Goal: Task Accomplishment & Management: Manage account settings

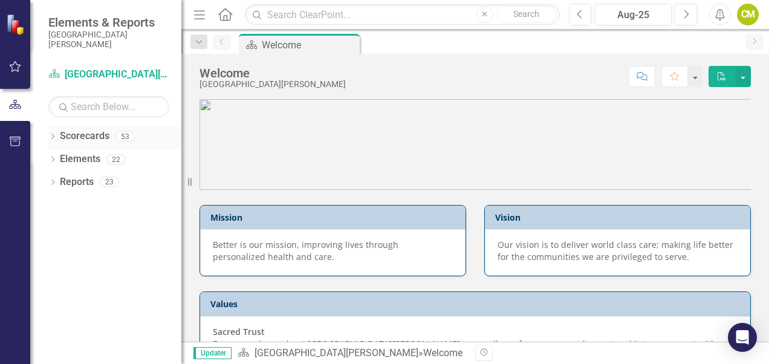
click at [81, 137] on link "Scorecards" at bounding box center [85, 136] width 50 height 14
click at [77, 140] on link "Scorecards" at bounding box center [85, 136] width 50 height 14
click at [48, 137] on icon "Dropdown" at bounding box center [52, 137] width 8 height 7
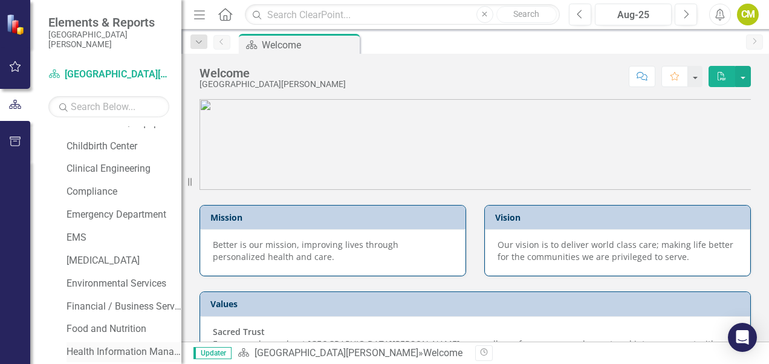
scroll to position [302, 0]
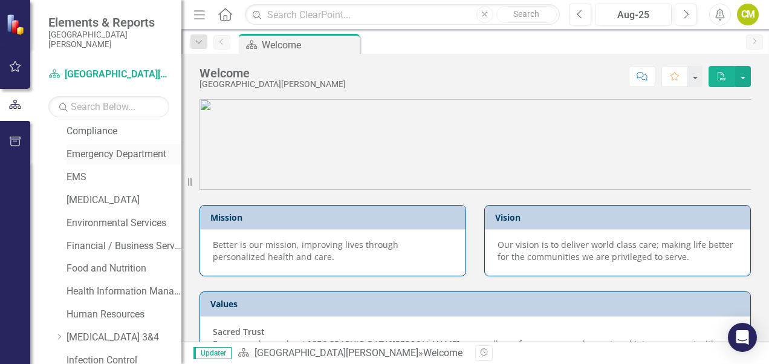
click at [128, 156] on link "Emergency Department" at bounding box center [123, 154] width 115 height 14
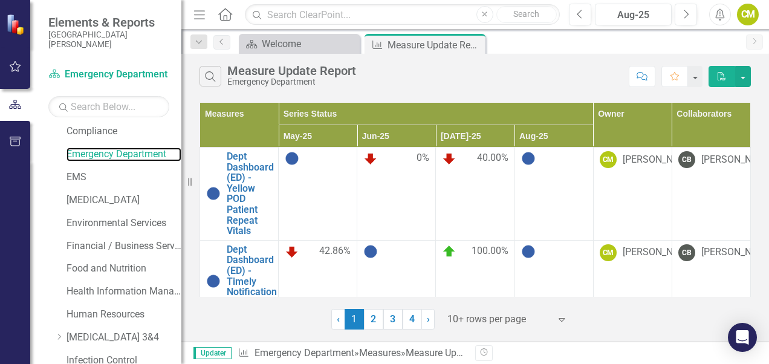
scroll to position [60, 0]
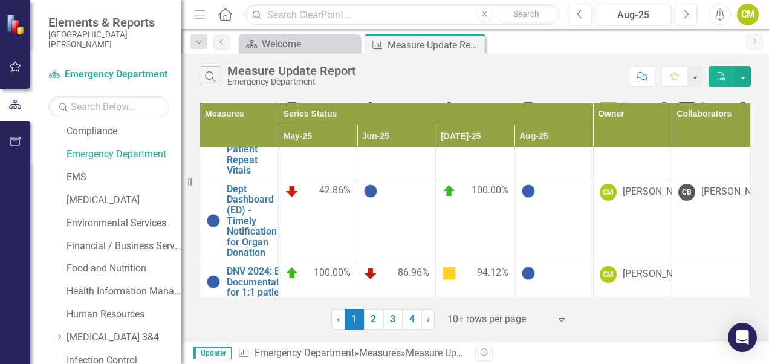
click at [555, 232] on td at bounding box center [553, 221] width 79 height 82
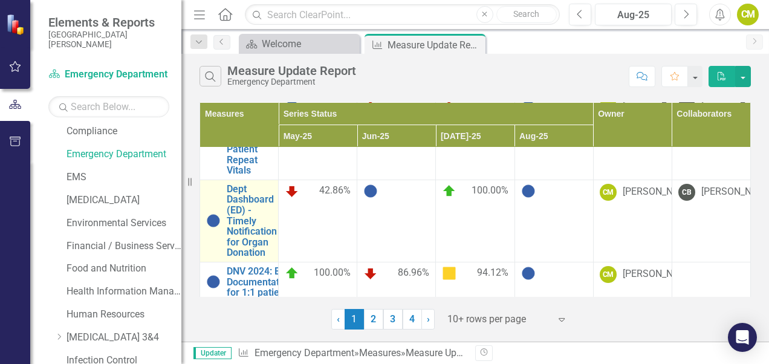
click at [225, 228] on div "Dept Dashboard (ED) - Timely Notification for Organ Donation" at bounding box center [239, 221] width 66 height 74
click at [231, 232] on link "Dept Dashboard (ED) - Timely Notification for Organ Donation" at bounding box center [252, 221] width 50 height 74
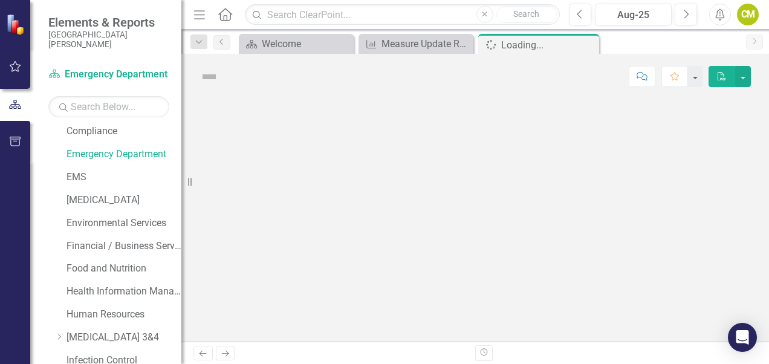
click at [231, 232] on div at bounding box center [475, 220] width 588 height 242
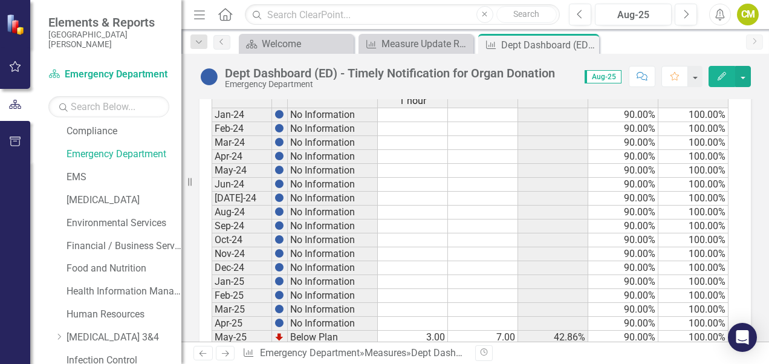
scroll to position [665, 0]
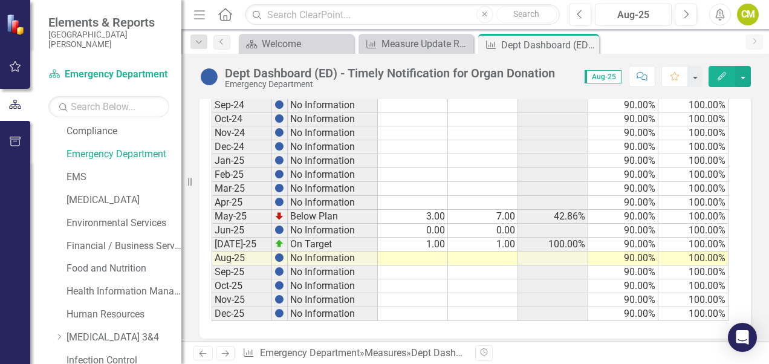
click at [227, 352] on icon "Next" at bounding box center [225, 353] width 10 height 8
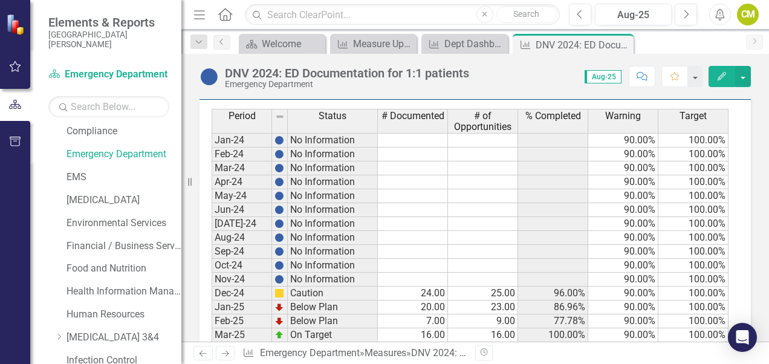
scroll to position [604, 0]
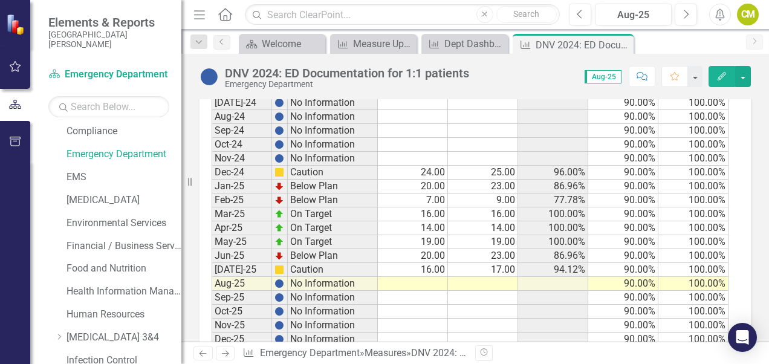
click at [429, 280] on td at bounding box center [413, 284] width 70 height 14
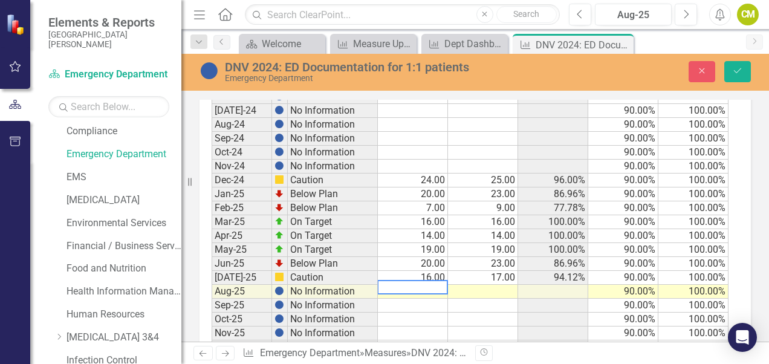
scroll to position [611, 0]
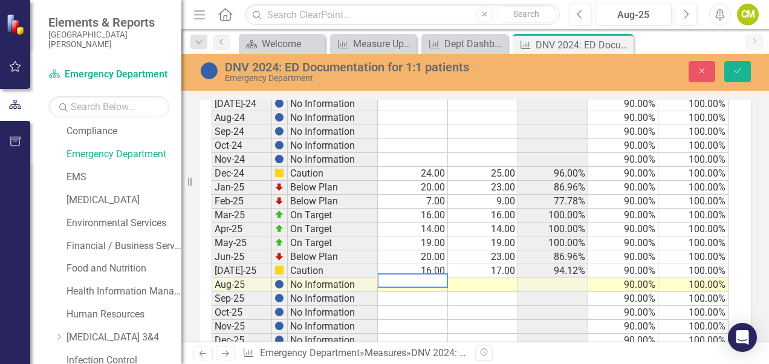
click at [429, 280] on textarea at bounding box center [412, 280] width 71 height 15
type textarea "20"
click at [483, 282] on td at bounding box center [483, 285] width 70 height 14
type textarea "21"
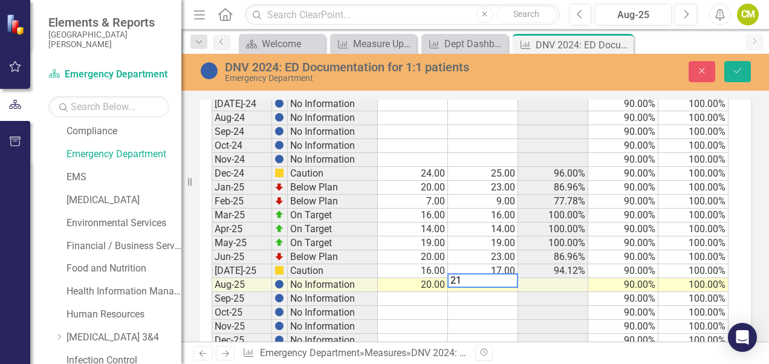
click at [557, 320] on td at bounding box center [553, 327] width 70 height 14
click at [734, 73] on icon "Save" at bounding box center [737, 70] width 11 height 8
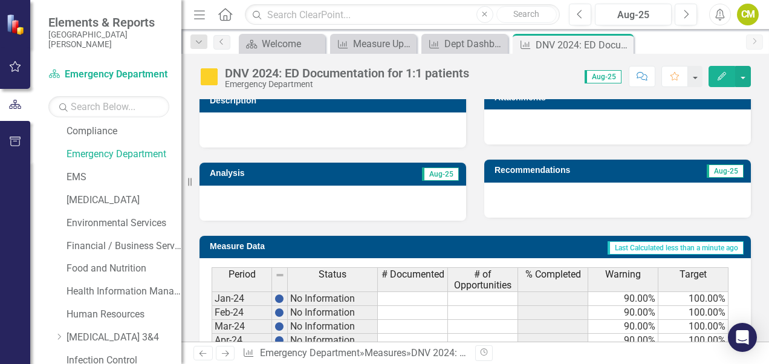
scroll to position [323, 0]
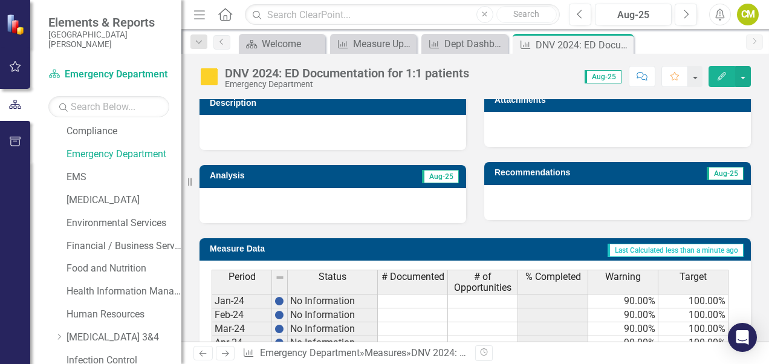
click at [283, 209] on div at bounding box center [332, 205] width 267 height 35
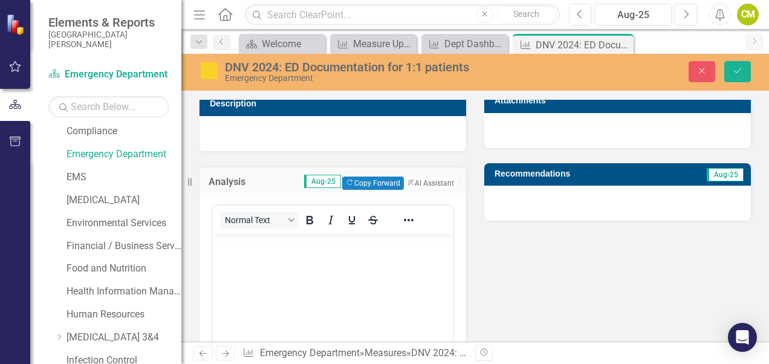
scroll to position [0, 0]
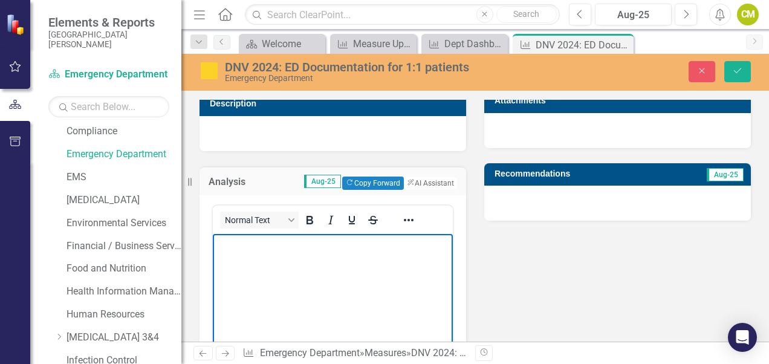
click at [276, 267] on body "Rich Text Area. Press ALT-0 for help." at bounding box center [333, 324] width 240 height 181
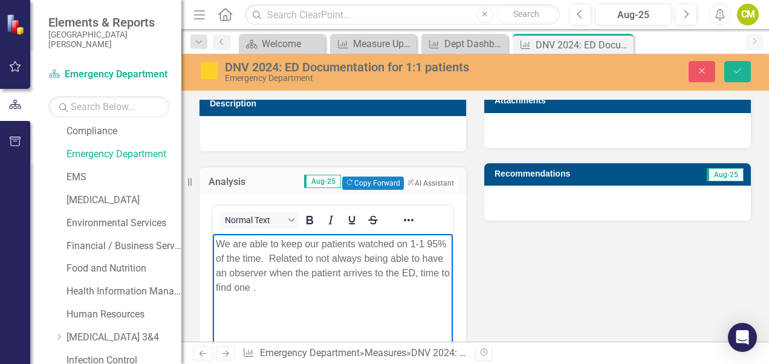
click at [542, 199] on div at bounding box center [617, 203] width 267 height 35
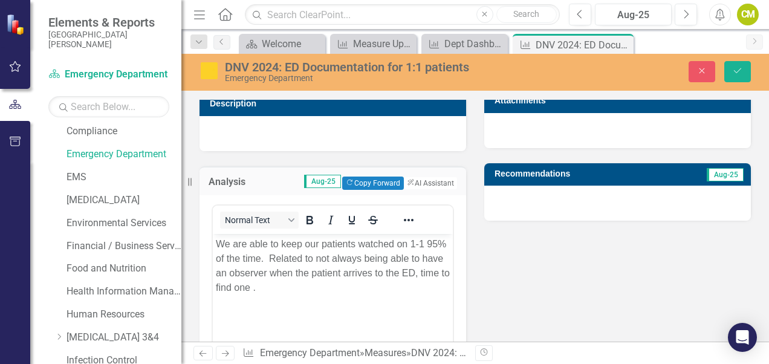
click at [542, 199] on div at bounding box center [617, 203] width 267 height 35
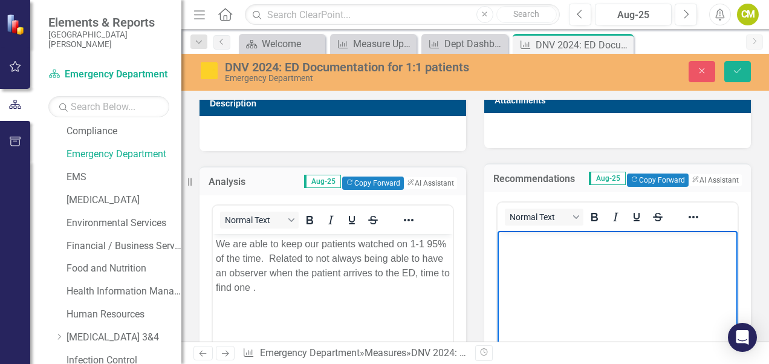
click at [539, 253] on body "Rich Text Area. Press ALT-0 for help." at bounding box center [617, 321] width 240 height 181
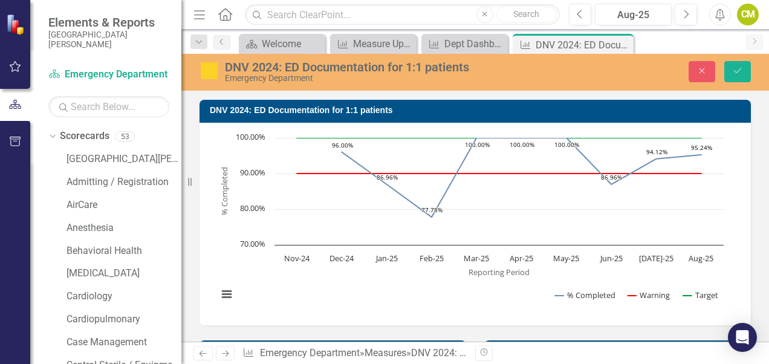
scroll to position [323, 0]
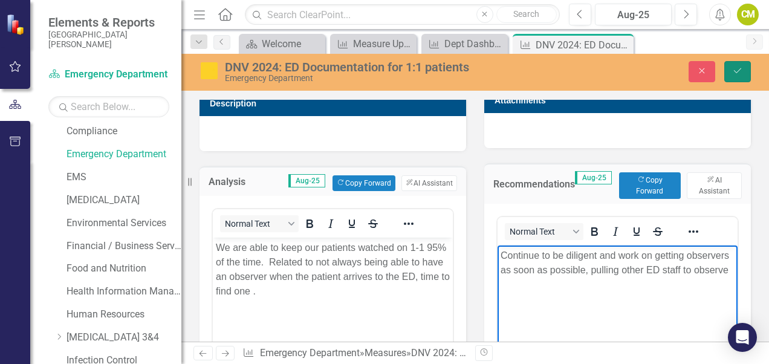
click at [743, 64] on button "Save" at bounding box center [737, 71] width 27 height 21
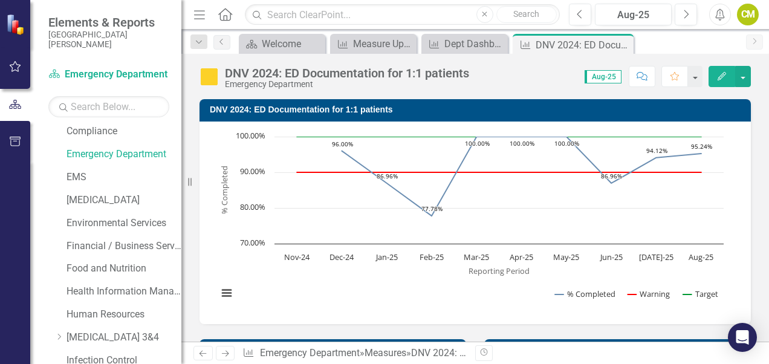
click at [222, 354] on icon "Next" at bounding box center [225, 353] width 10 height 8
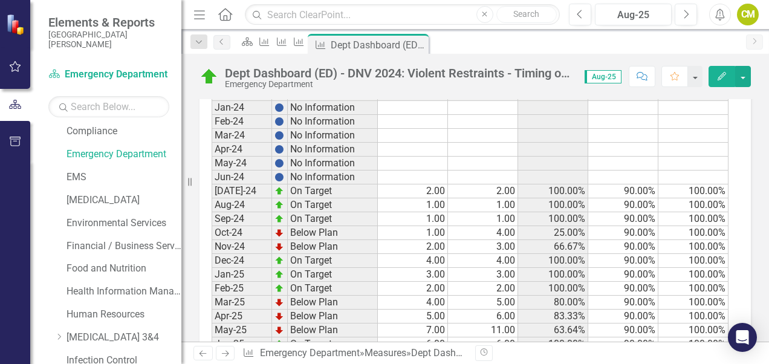
scroll to position [622, 0]
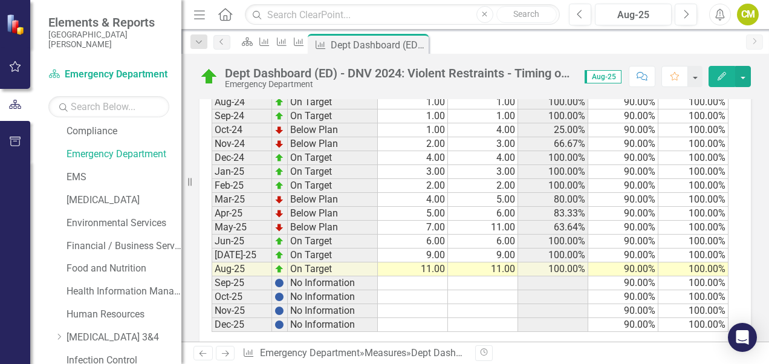
click at [224, 354] on icon at bounding box center [225, 354] width 7 height 6
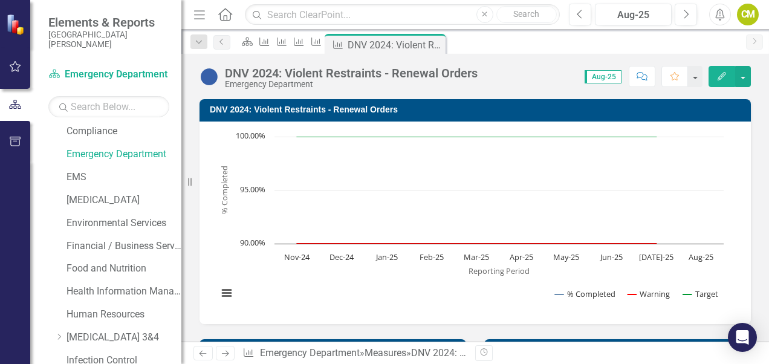
click at [224, 354] on icon at bounding box center [225, 354] width 7 height 6
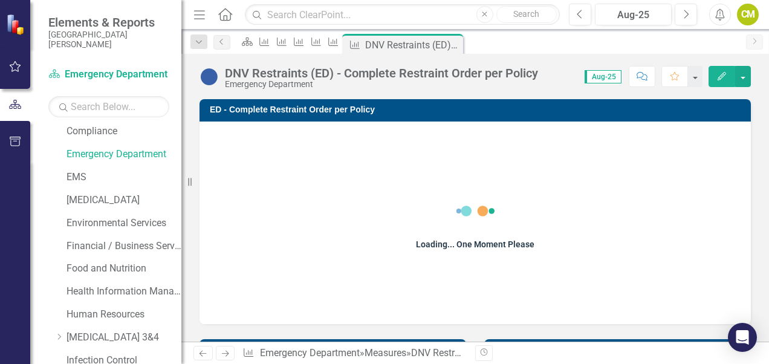
click at [224, 354] on icon at bounding box center [225, 354] width 7 height 6
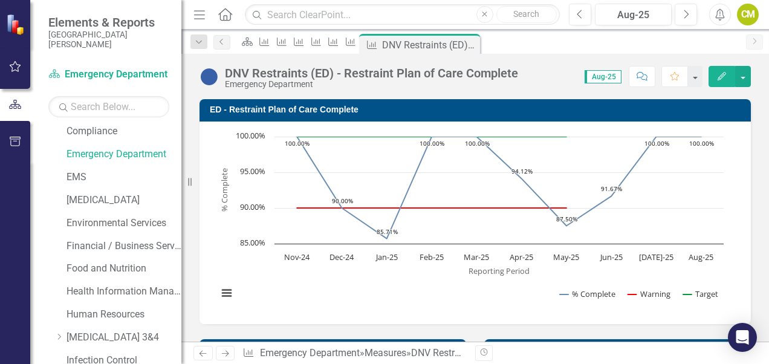
click at [224, 354] on icon at bounding box center [225, 354] width 7 height 6
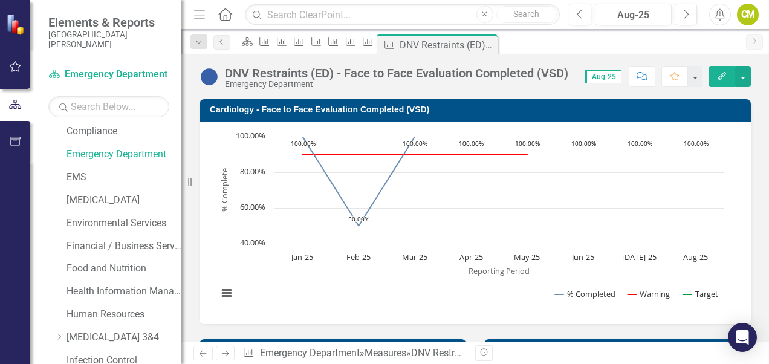
click at [224, 358] on link "Next" at bounding box center [225, 353] width 19 height 15
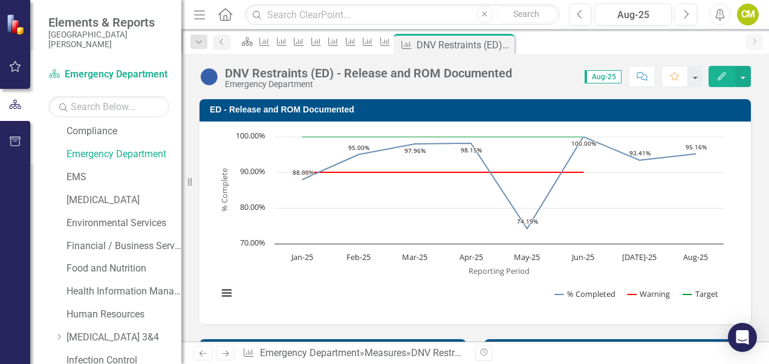
click at [224, 358] on link "Next" at bounding box center [225, 353] width 19 height 15
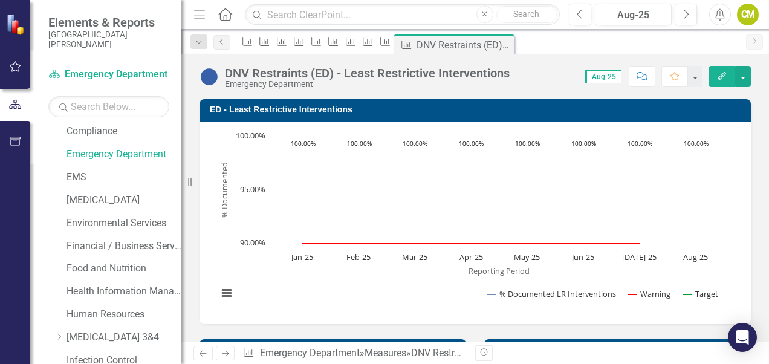
click at [224, 358] on link "Next" at bounding box center [225, 353] width 19 height 15
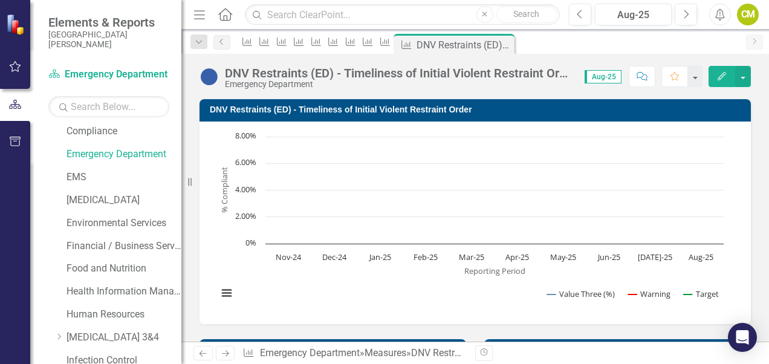
click at [224, 358] on link "Next" at bounding box center [225, 353] width 19 height 15
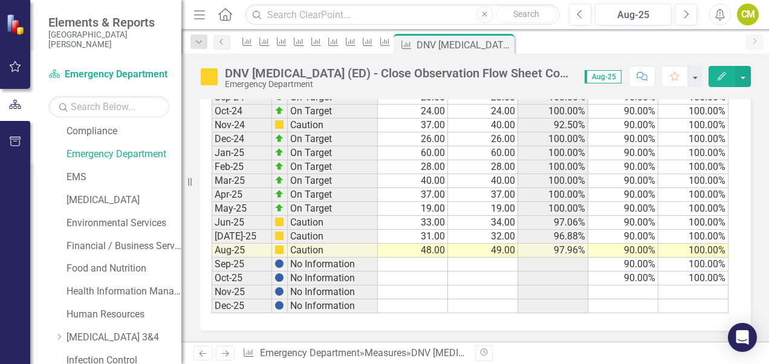
scroll to position [658, 0]
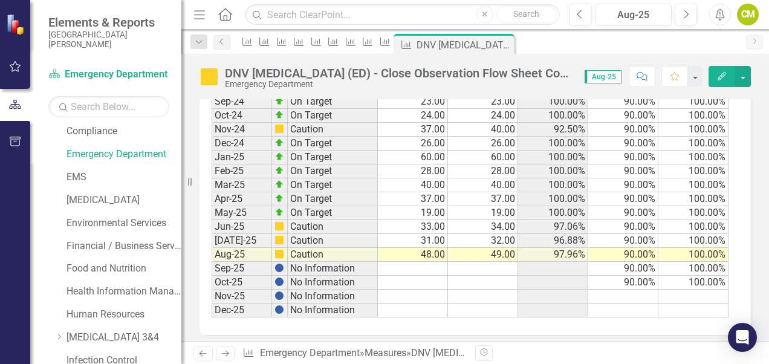
click at [226, 352] on icon "Next" at bounding box center [225, 353] width 10 height 8
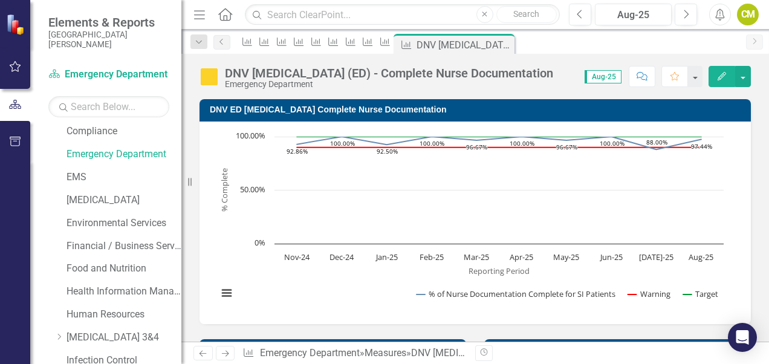
click at [226, 352] on icon "Next" at bounding box center [225, 353] width 10 height 8
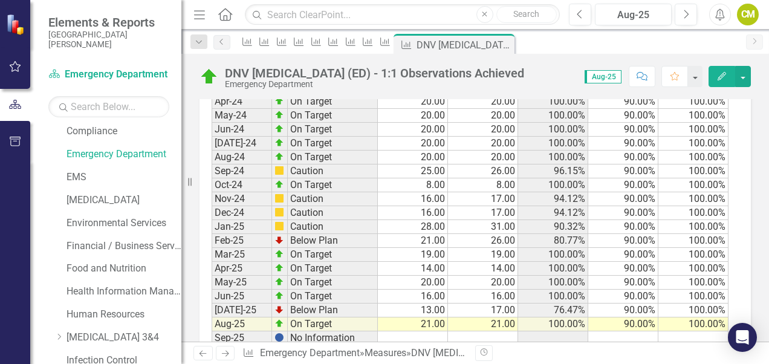
scroll to position [640, 0]
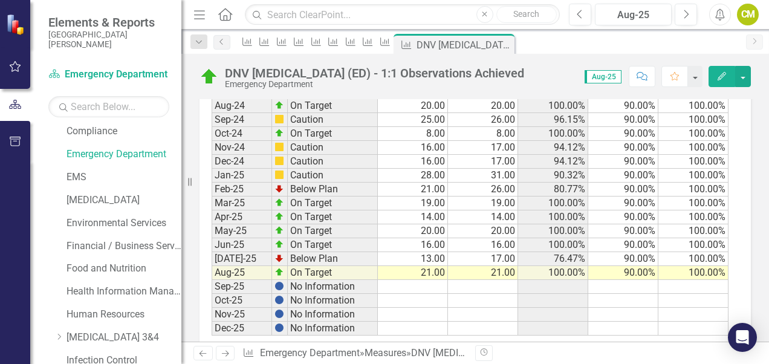
click at [224, 355] on icon "Next" at bounding box center [225, 353] width 10 height 8
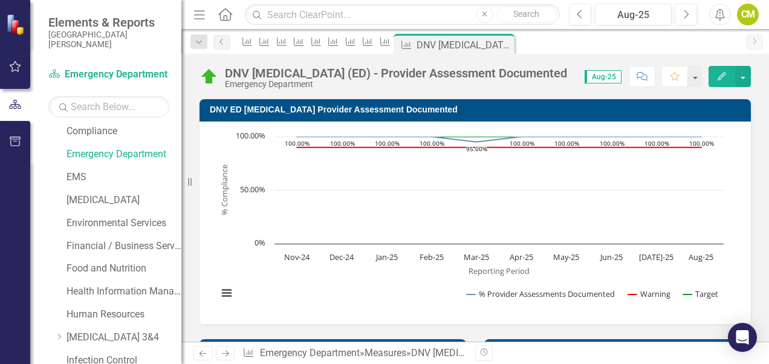
click at [224, 355] on icon "Next" at bounding box center [225, 353] width 10 height 8
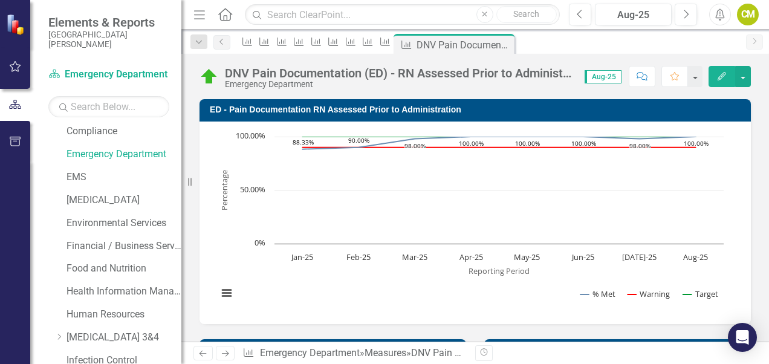
click at [224, 355] on icon "Next" at bounding box center [225, 353] width 10 height 8
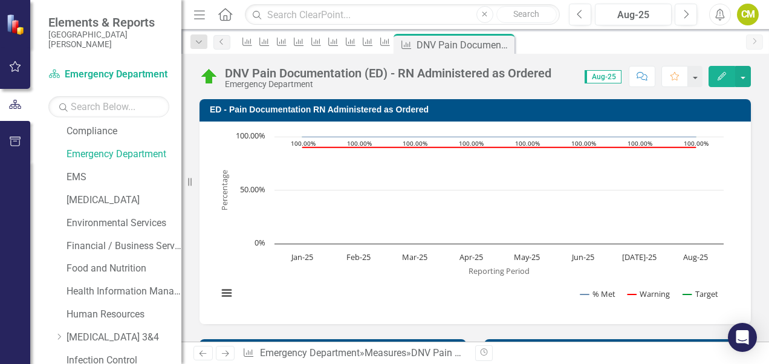
click at [224, 355] on icon "Next" at bounding box center [225, 353] width 10 height 8
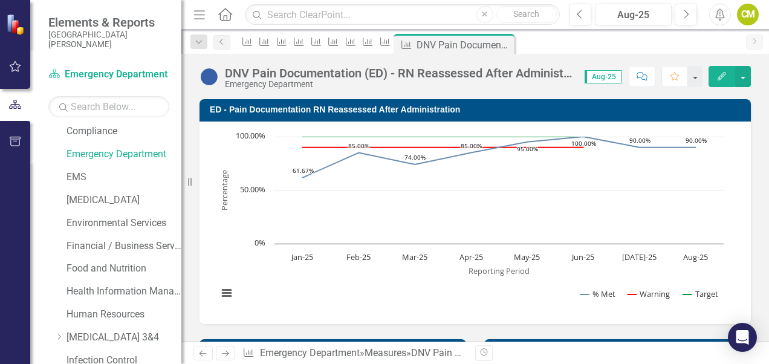
click at [224, 355] on icon "Next" at bounding box center [225, 353] width 10 height 8
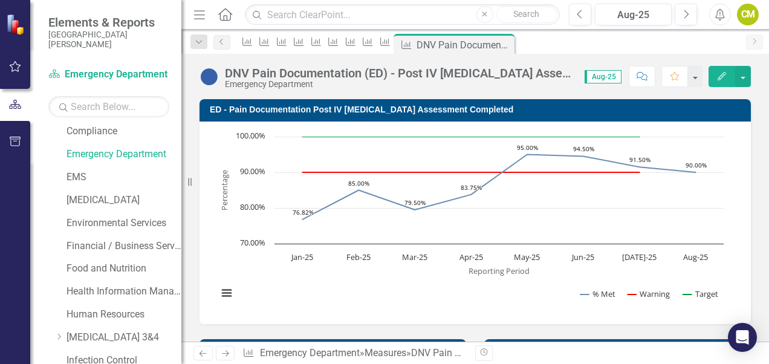
click at [224, 355] on icon "Next" at bounding box center [225, 353] width 10 height 8
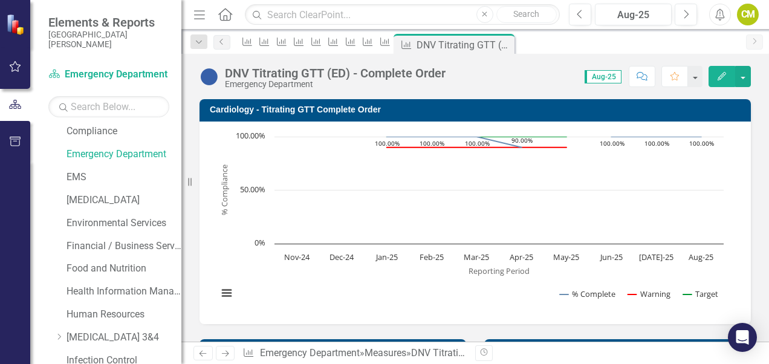
click at [224, 355] on icon "Next" at bounding box center [225, 353] width 10 height 8
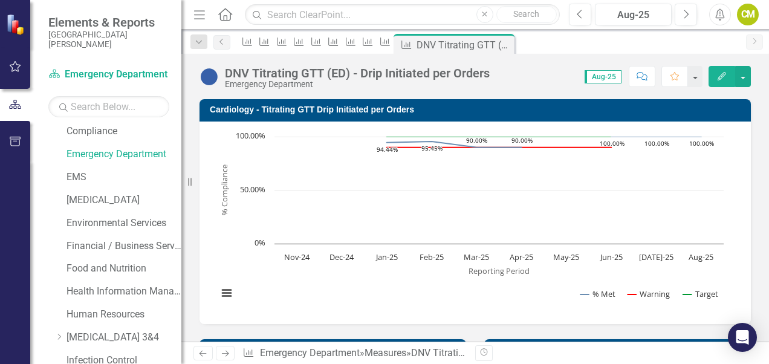
click at [224, 355] on icon "Next" at bounding box center [225, 353] width 10 height 8
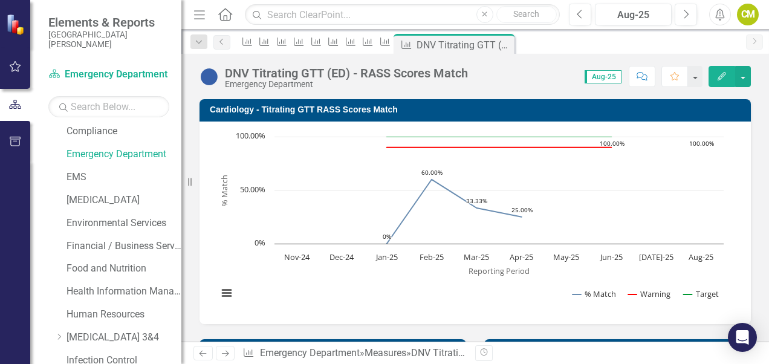
click at [224, 355] on icon "Next" at bounding box center [225, 353] width 10 height 8
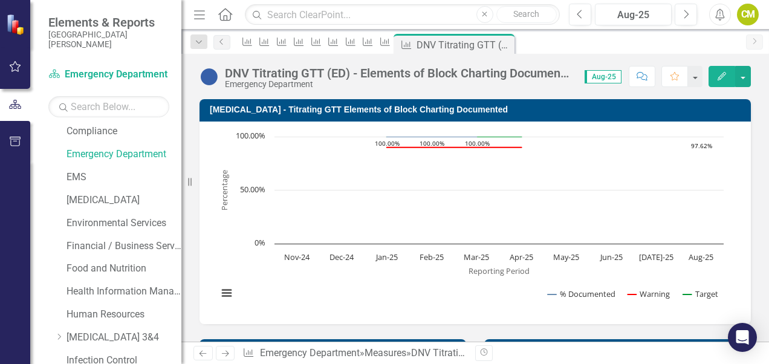
click at [224, 355] on icon "Next" at bounding box center [225, 353] width 10 height 8
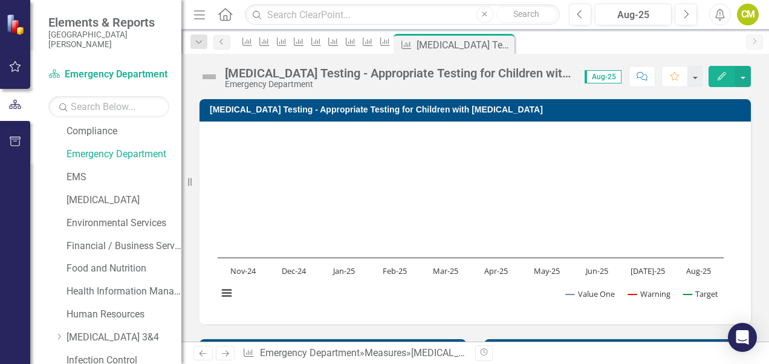
click at [224, 355] on icon "Next" at bounding box center [225, 353] width 10 height 8
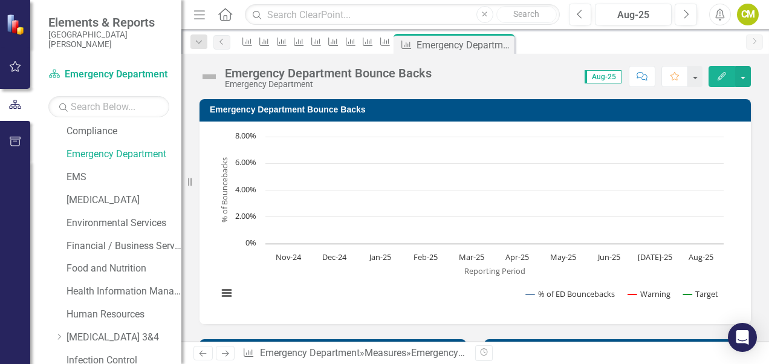
click at [224, 355] on icon "Next" at bounding box center [225, 353] width 10 height 8
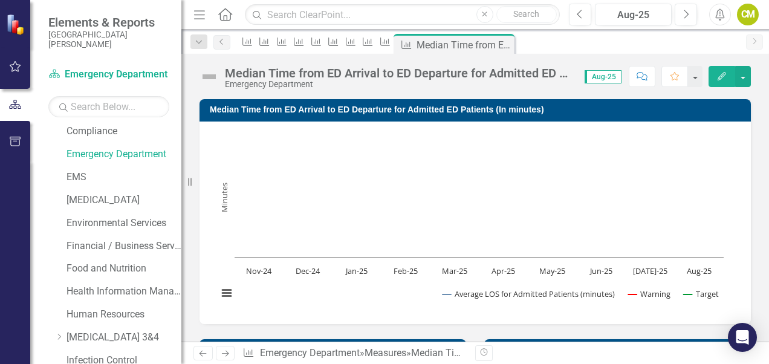
click at [224, 355] on icon "Next" at bounding box center [225, 353] width 10 height 8
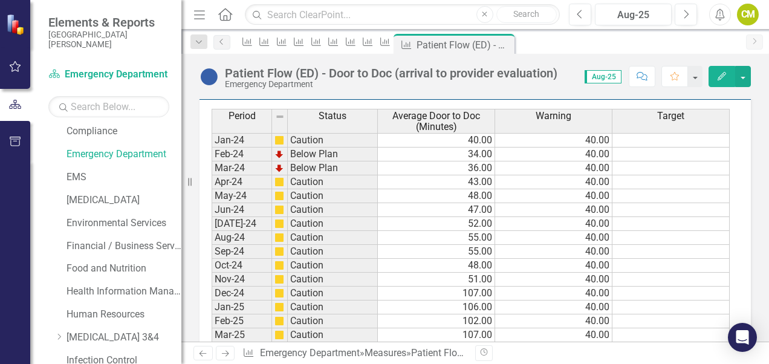
scroll to position [638, 0]
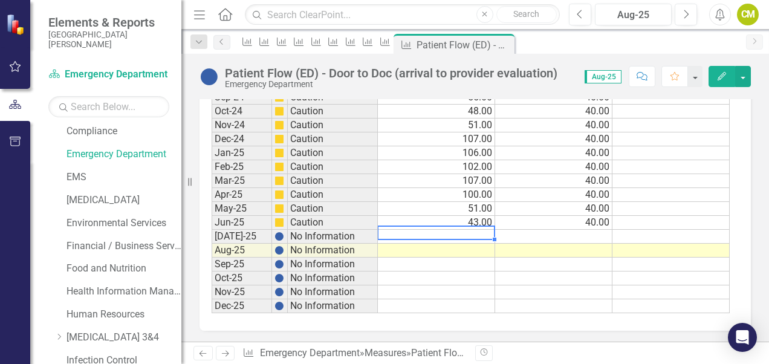
click at [445, 231] on td at bounding box center [436, 237] width 117 height 14
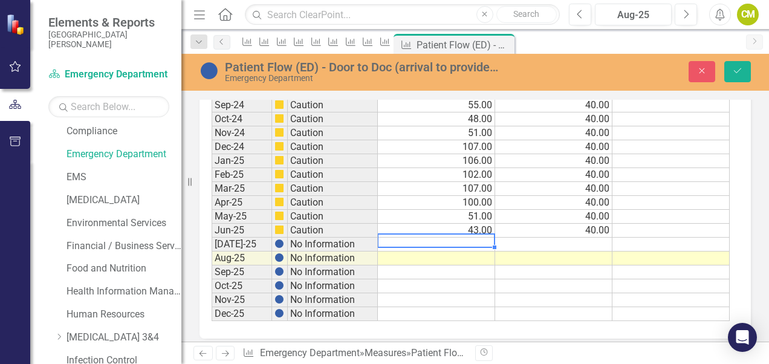
scroll to position [644, 0]
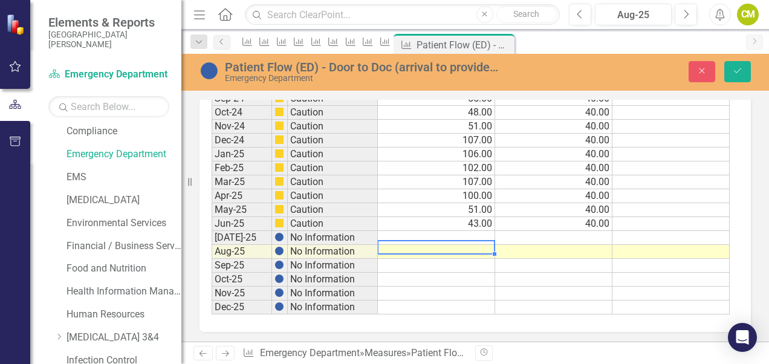
click at [459, 247] on td at bounding box center [436, 252] width 117 height 14
click at [463, 248] on textarea at bounding box center [436, 247] width 118 height 15
type textarea "56"
click at [733, 69] on icon "Save" at bounding box center [737, 70] width 11 height 8
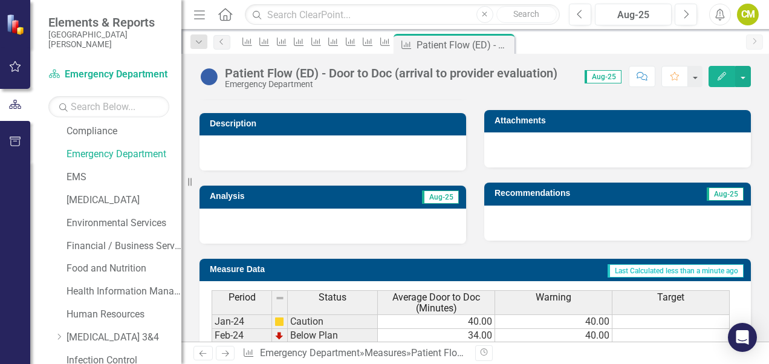
scroll to position [604, 0]
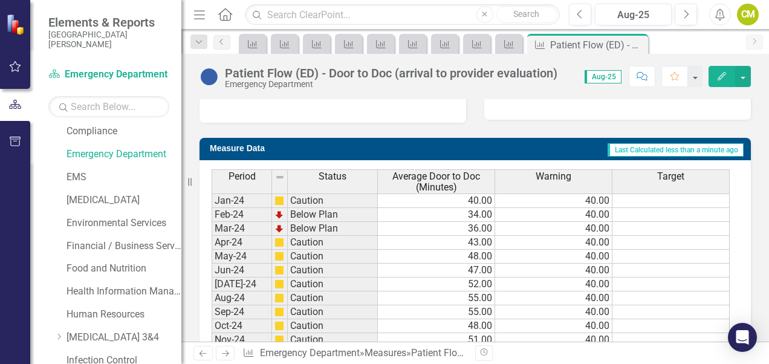
scroll to position [363, 0]
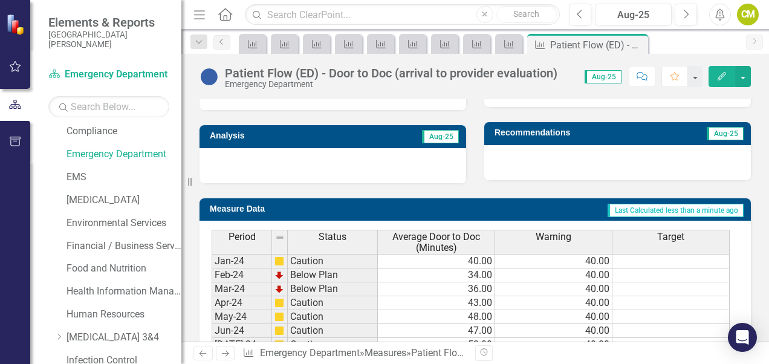
click at [230, 352] on link "Next" at bounding box center [225, 353] width 19 height 15
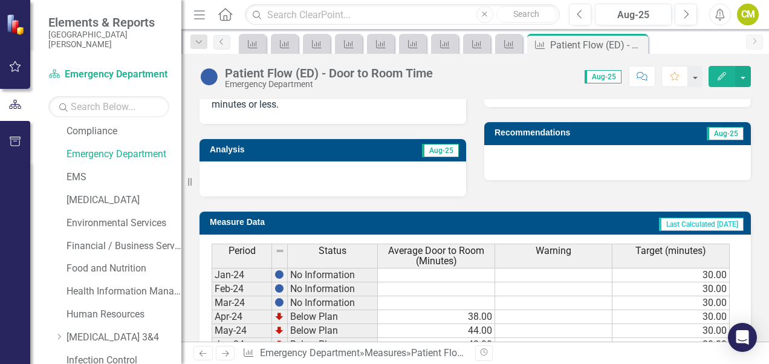
scroll to position [652, 0]
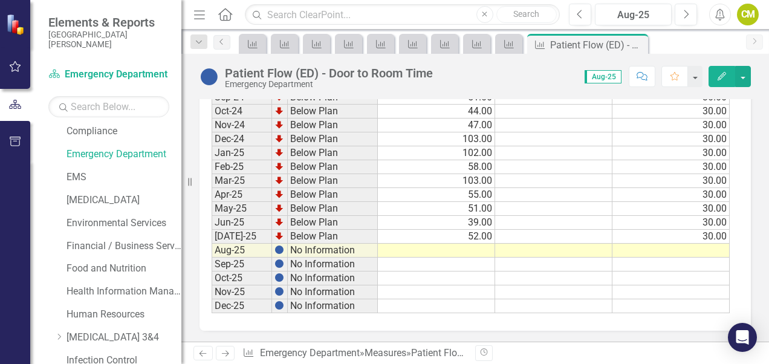
click at [473, 244] on td at bounding box center [436, 251] width 117 height 14
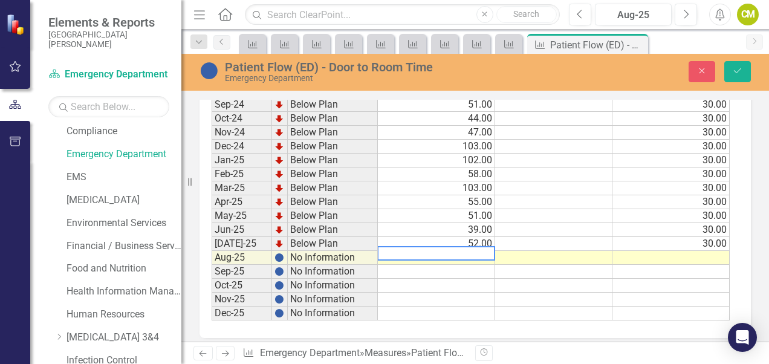
scroll to position [659, 0]
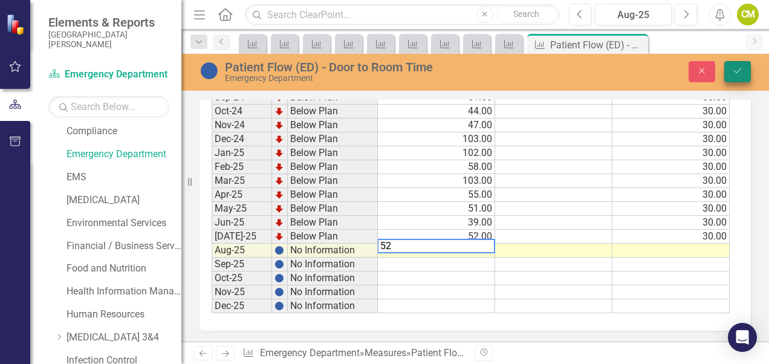
type textarea "52"
click at [735, 71] on icon "submit" at bounding box center [737, 70] width 7 height 5
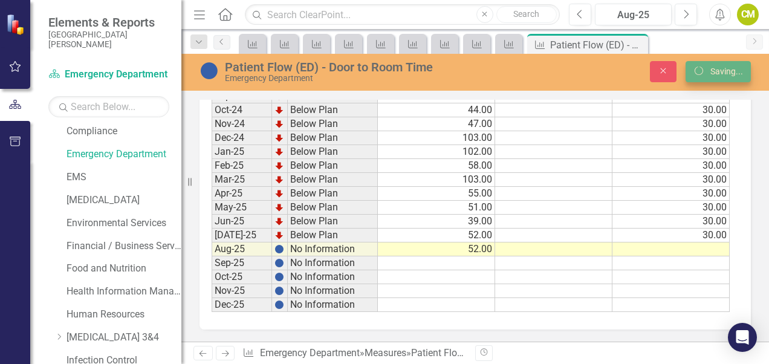
scroll to position [652, 0]
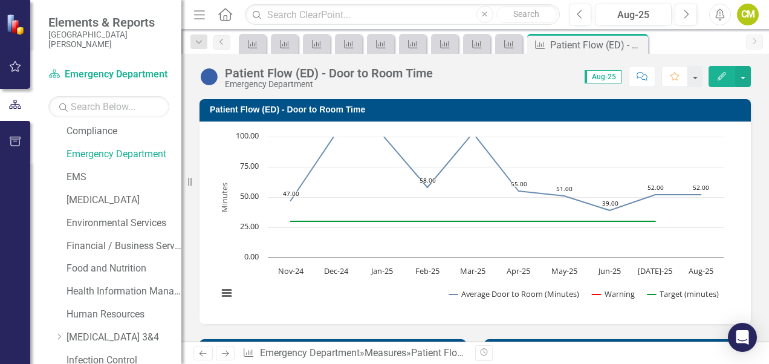
click at [207, 352] on icon "Previous" at bounding box center [203, 353] width 10 height 8
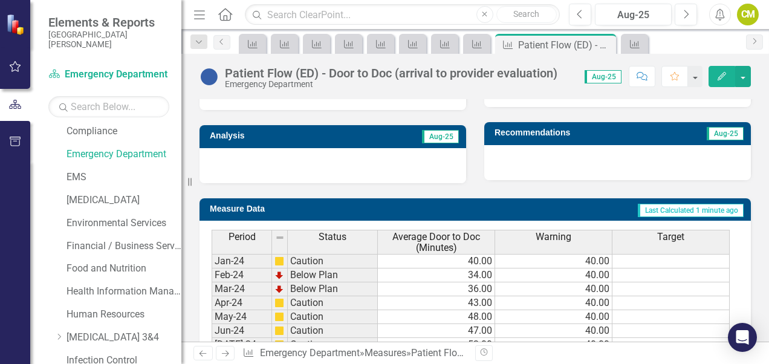
scroll to position [638, 0]
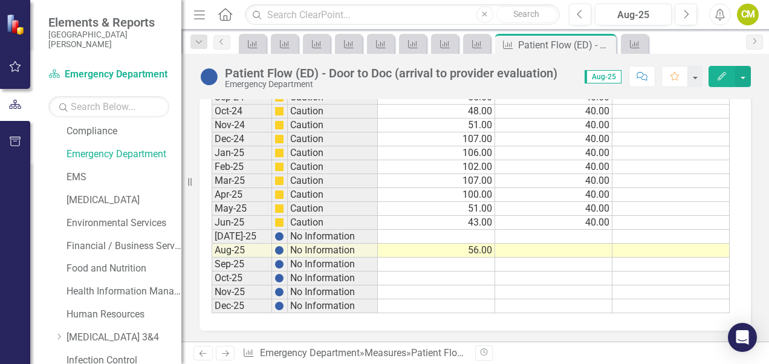
click at [471, 230] on td at bounding box center [436, 237] width 117 height 14
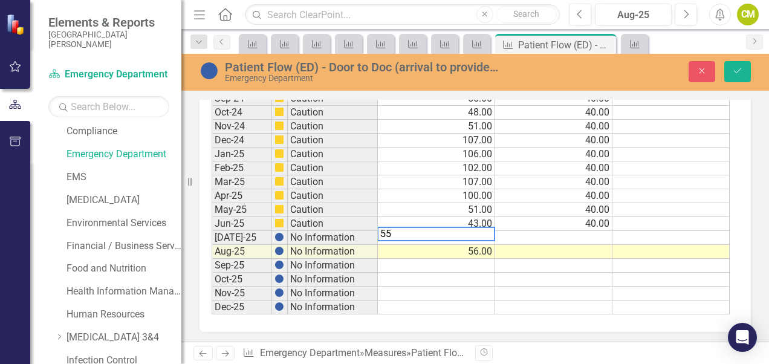
scroll to position [646, 0]
type textarea "55"
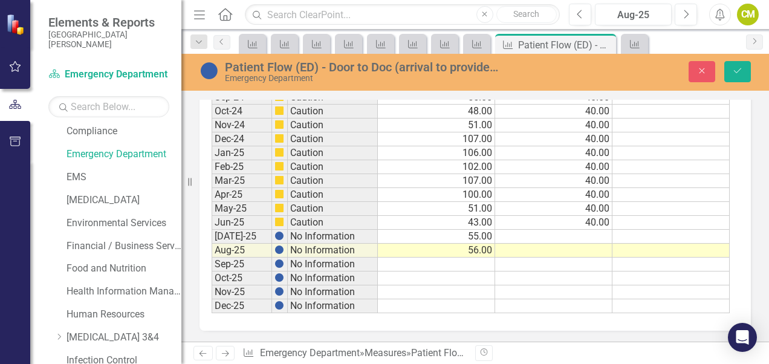
click at [500, 319] on div "Period Status Average Door to Doc (Minutes) Warning Target Jan-24 Caution 40.00…" at bounding box center [474, 138] width 551 height 385
click at [733, 63] on button "Save" at bounding box center [737, 71] width 27 height 21
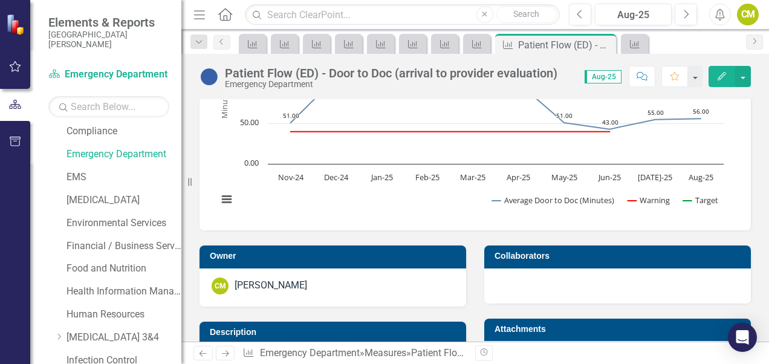
scroll to position [335, 0]
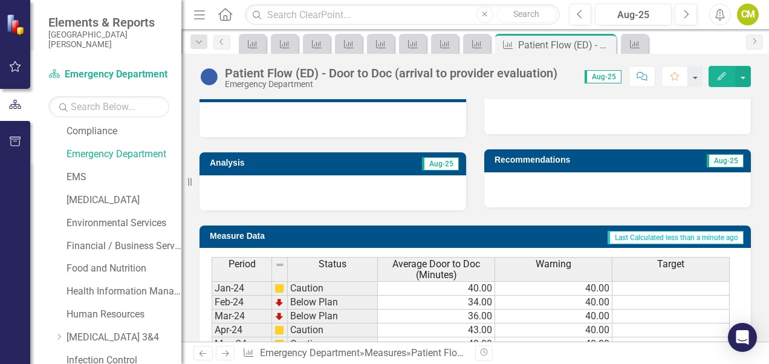
click at [351, 199] on div at bounding box center [332, 192] width 267 height 35
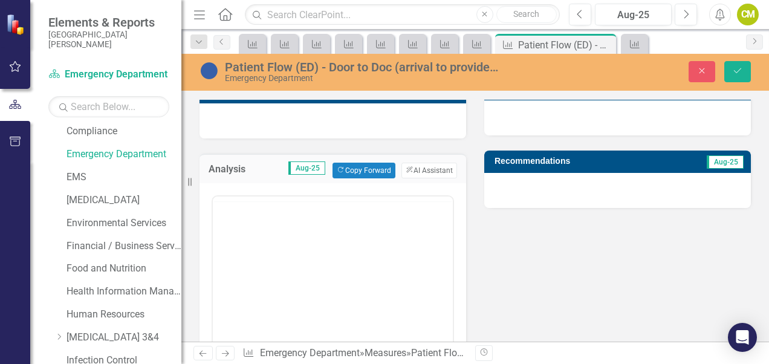
scroll to position [0, 0]
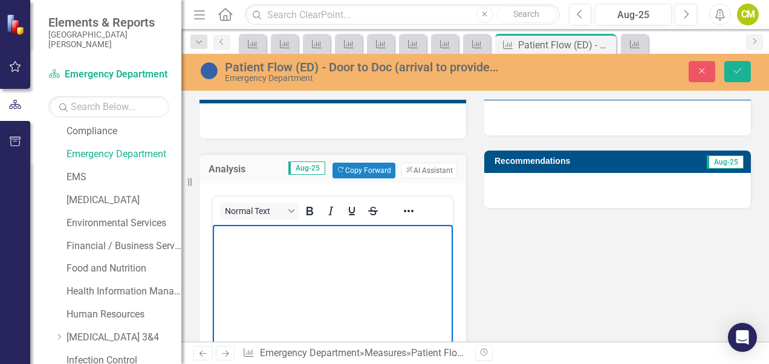
click at [326, 282] on body "Rich Text Area. Press ALT-0 for help." at bounding box center [333, 314] width 240 height 181
click at [511, 173] on div at bounding box center [617, 190] width 267 height 35
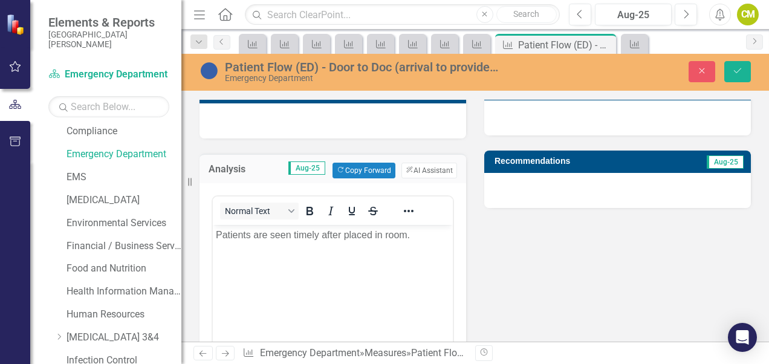
click at [511, 174] on div at bounding box center [617, 190] width 267 height 35
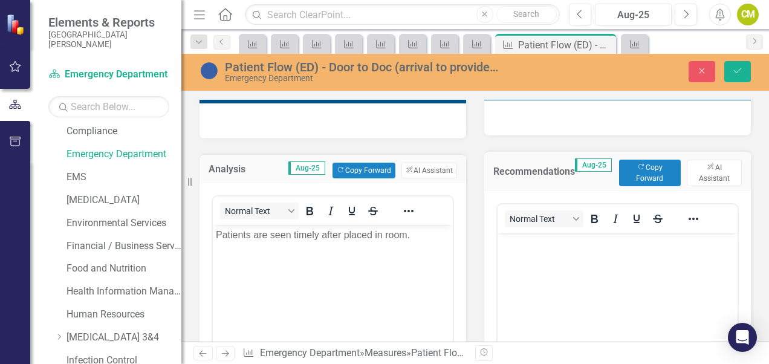
click at [516, 182] on td "Recommendations" at bounding box center [534, 173] width 82 height 27
click at [529, 247] on p "Rich Text Area. Press ALT-0 for help." at bounding box center [617, 242] width 234 height 15
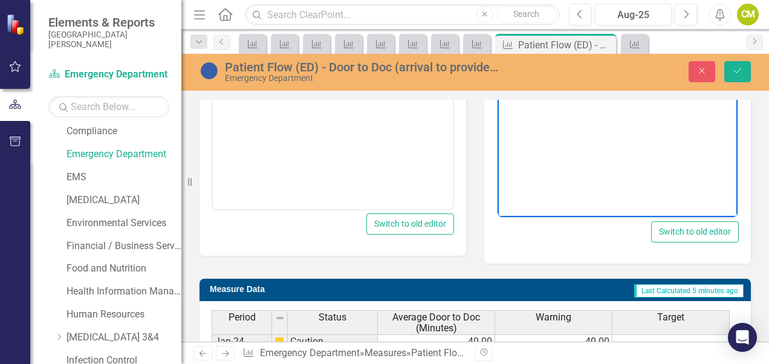
scroll to position [917, 0]
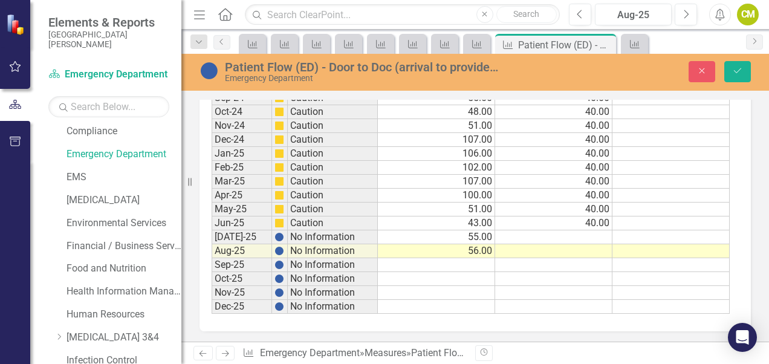
click at [592, 230] on td at bounding box center [553, 237] width 117 height 14
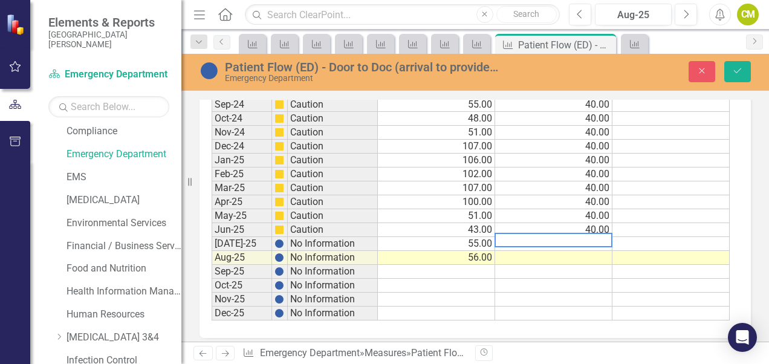
scroll to position [924, 0]
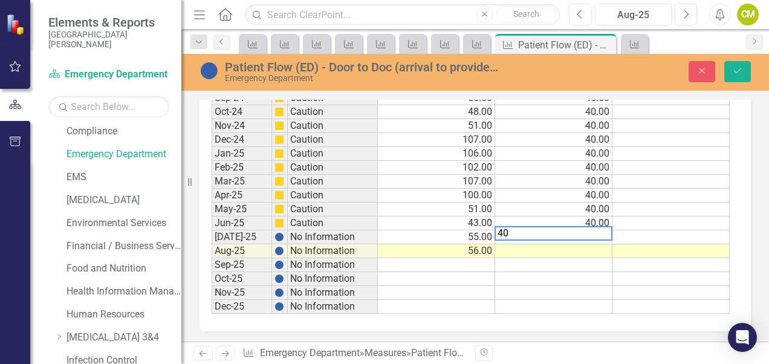
type textarea "40"
click at [578, 244] on td at bounding box center [553, 251] width 117 height 14
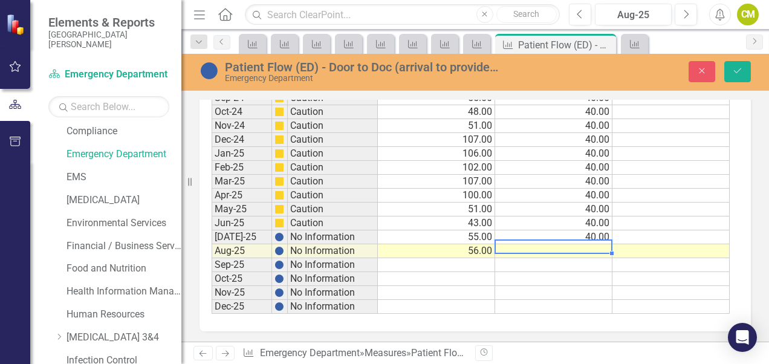
click at [578, 244] on td at bounding box center [553, 251] width 117 height 14
type textarea "40"
click at [736, 73] on icon "Save" at bounding box center [737, 70] width 11 height 8
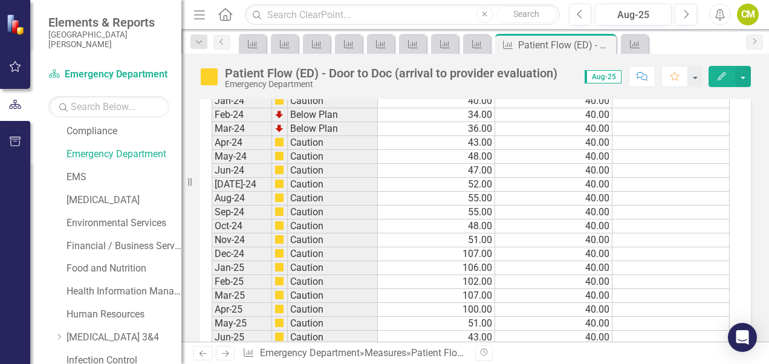
scroll to position [649, 0]
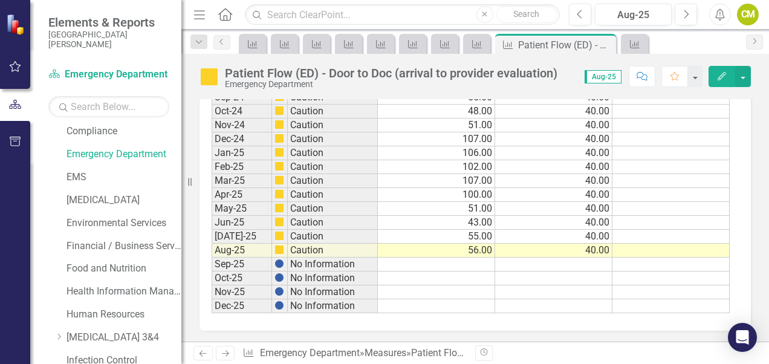
click at [226, 358] on link "Next" at bounding box center [225, 353] width 19 height 15
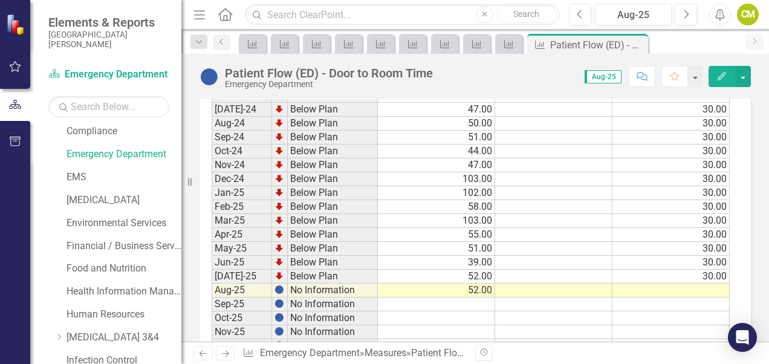
scroll to position [628, 0]
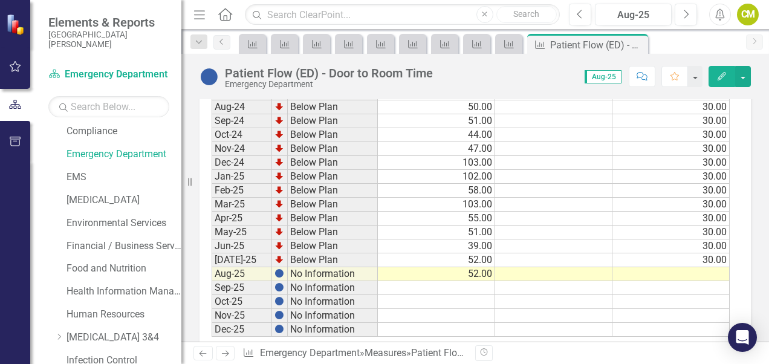
click at [702, 267] on td at bounding box center [670, 274] width 117 height 14
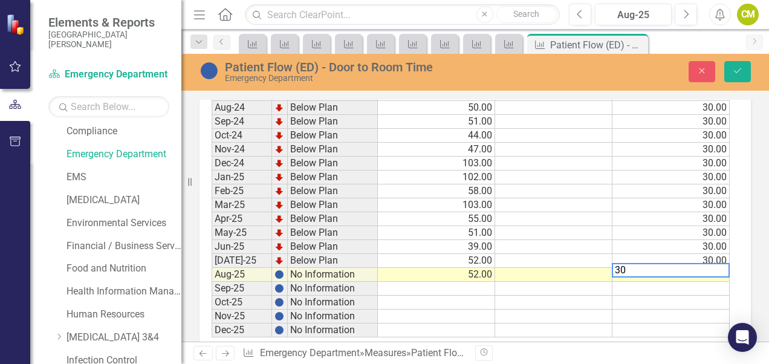
type textarea "30"
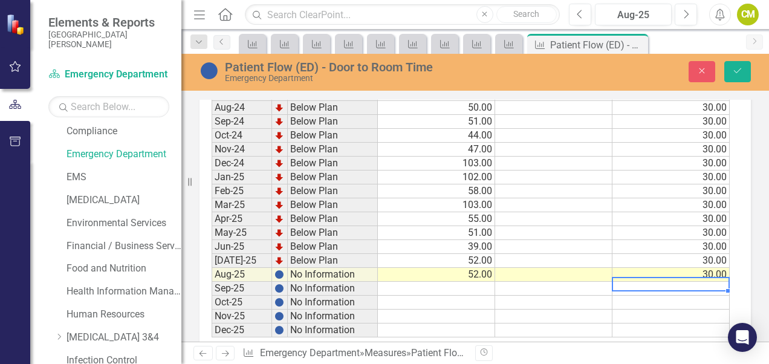
click at [709, 282] on td at bounding box center [670, 289] width 117 height 14
type textarea "30"
click at [722, 297] on td at bounding box center [670, 303] width 117 height 14
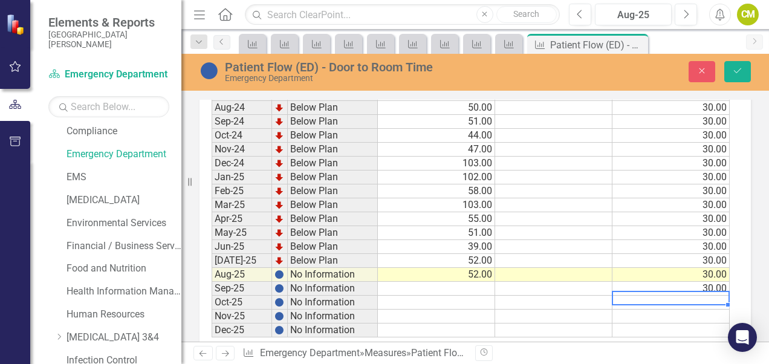
click at [722, 297] on td at bounding box center [670, 303] width 117 height 14
type textarea "30"
click at [710, 309] on td at bounding box center [670, 316] width 117 height 14
type textarea "30"
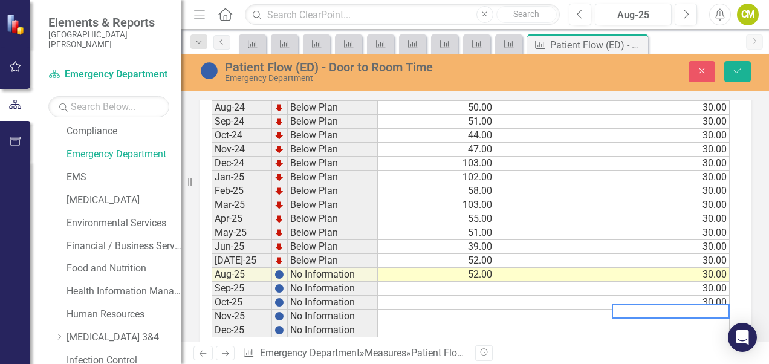
click at [689, 324] on td at bounding box center [670, 330] width 117 height 14
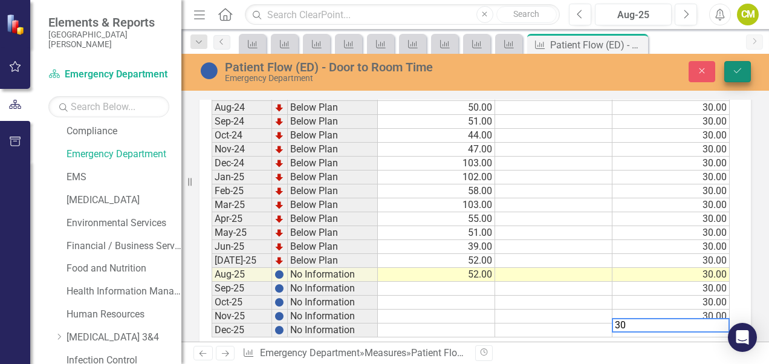
type textarea "30"
click at [742, 76] on button "Save" at bounding box center [737, 71] width 27 height 21
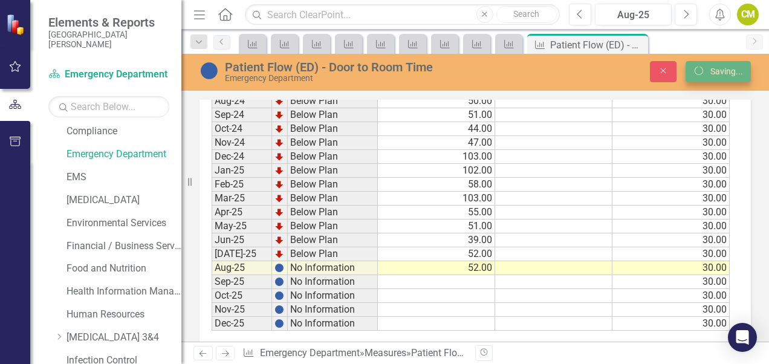
scroll to position [628, 0]
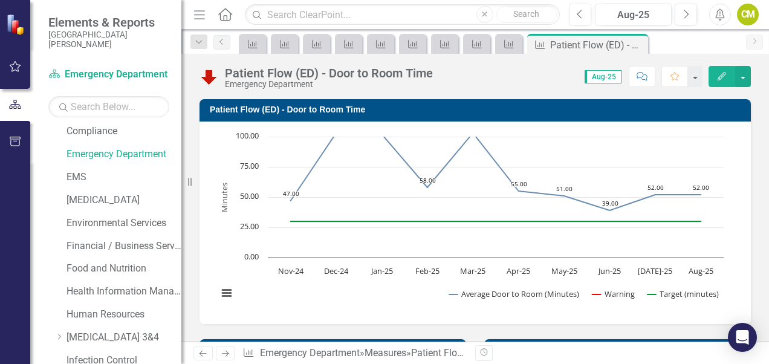
click at [226, 355] on icon at bounding box center [225, 354] width 7 height 6
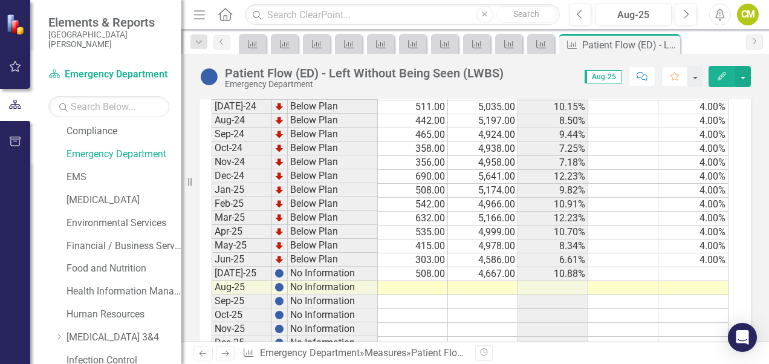
scroll to position [631, 0]
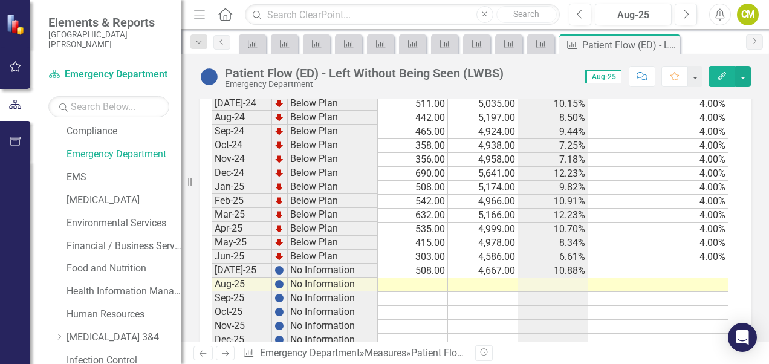
click at [406, 282] on td at bounding box center [413, 285] width 70 height 14
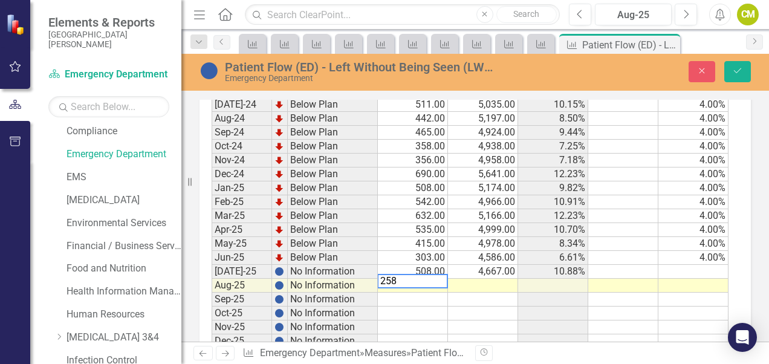
type textarea "258"
click at [484, 282] on td at bounding box center [483, 286] width 70 height 14
click at [479, 279] on td at bounding box center [483, 286] width 70 height 14
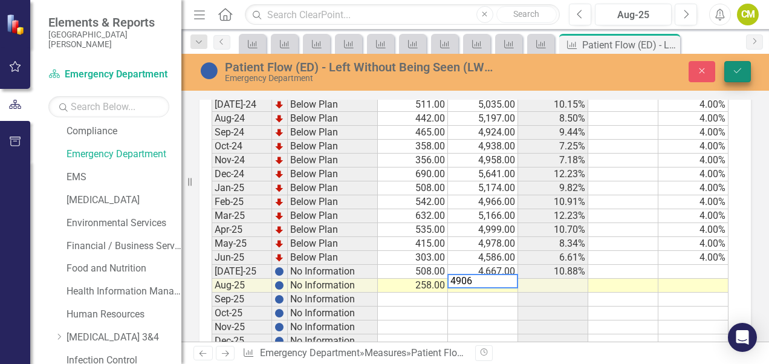
type textarea "4906"
click at [745, 73] on button "Save" at bounding box center [737, 71] width 27 height 21
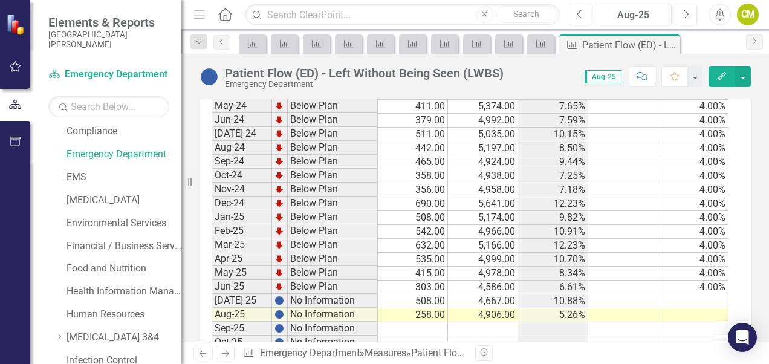
scroll to position [607, 0]
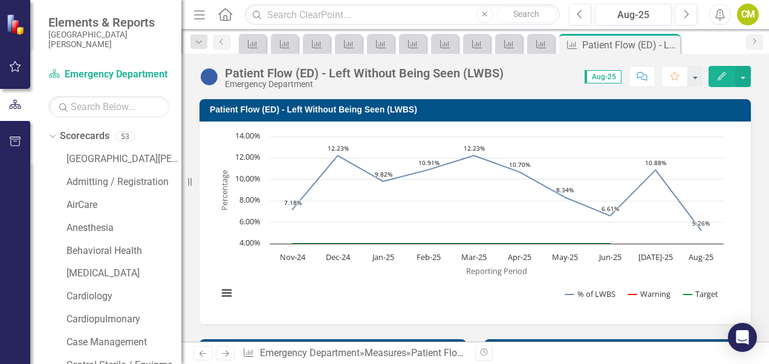
scroll to position [607, 0]
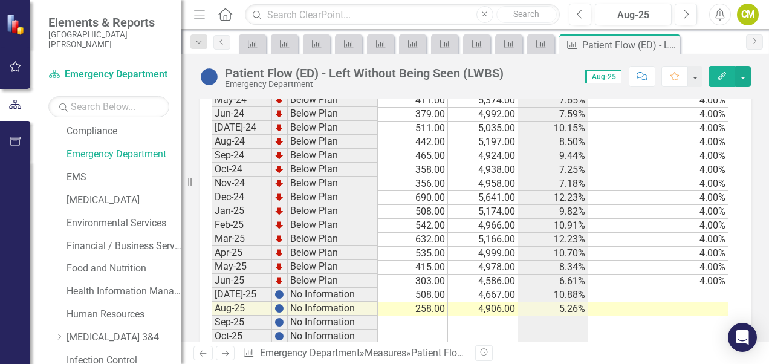
click at [212, 306] on div "Period Status # of LWBS patients total # of patients % of LWBS Warning Target J…" at bounding box center [212, 192] width 0 height 358
click at [447, 306] on div at bounding box center [447, 304] width 1 height 15
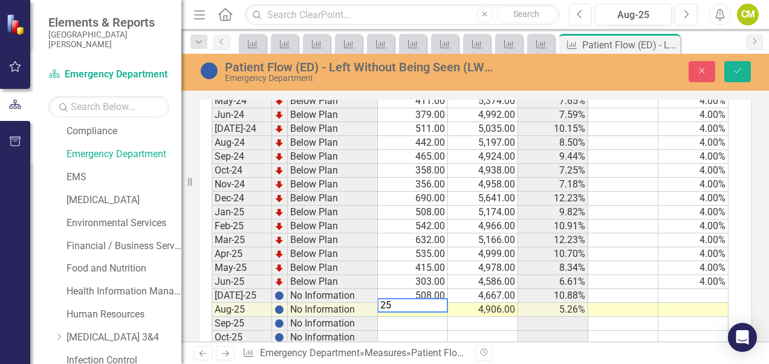
type textarea "2"
type textarea "597"
click at [747, 74] on button "Save" at bounding box center [737, 71] width 27 height 21
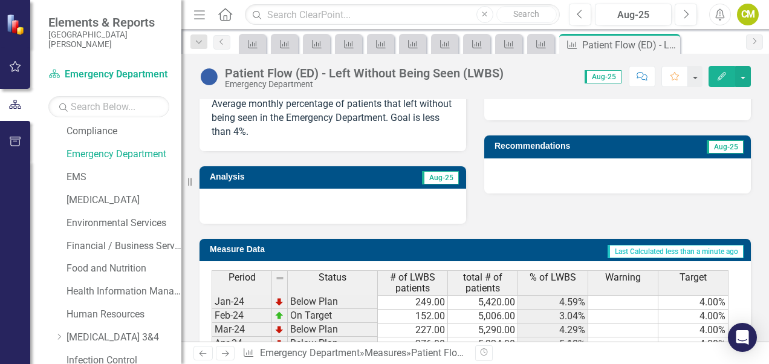
scroll to position [351, 0]
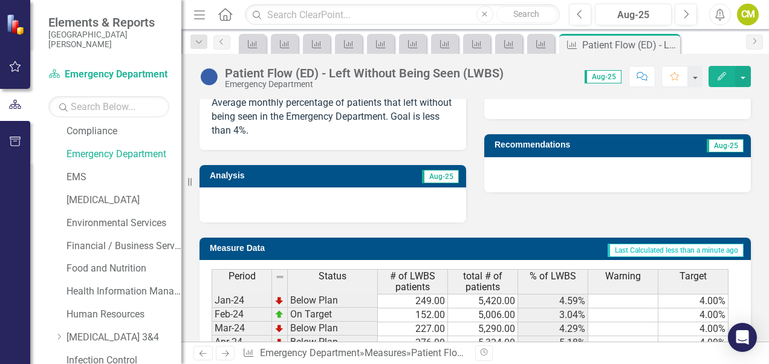
click at [214, 202] on div at bounding box center [332, 204] width 267 height 35
click at [223, 206] on div at bounding box center [332, 204] width 267 height 35
click at [210, 190] on div at bounding box center [332, 204] width 267 height 35
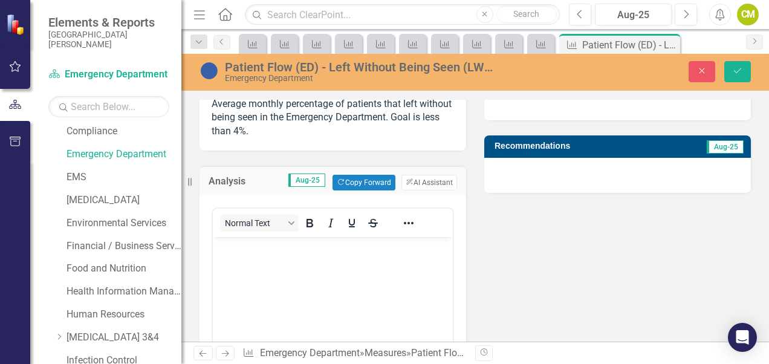
scroll to position [0, 0]
click at [228, 261] on body "Rich Text Area. Press ALT-0 for help." at bounding box center [333, 327] width 240 height 181
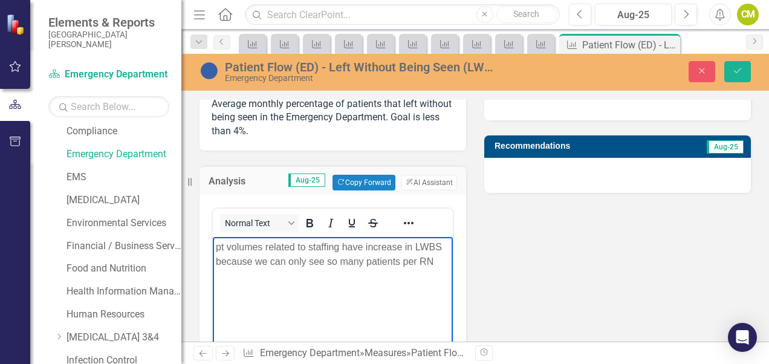
click at [619, 178] on div at bounding box center [617, 175] width 267 height 35
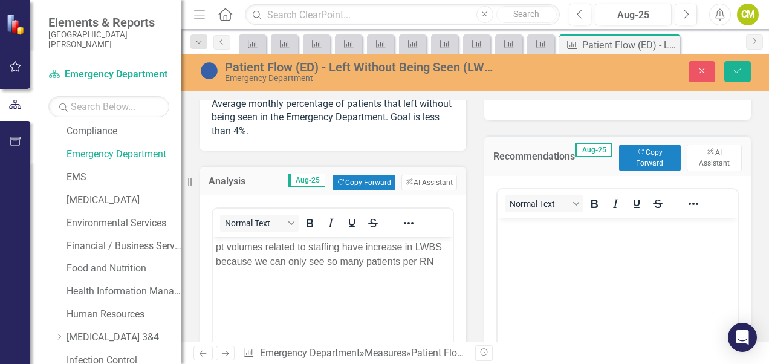
click at [566, 262] on body "Rich Text Area. Press ALT-0 for help." at bounding box center [617, 307] width 240 height 181
click at [746, 65] on button "Save" at bounding box center [737, 71] width 27 height 21
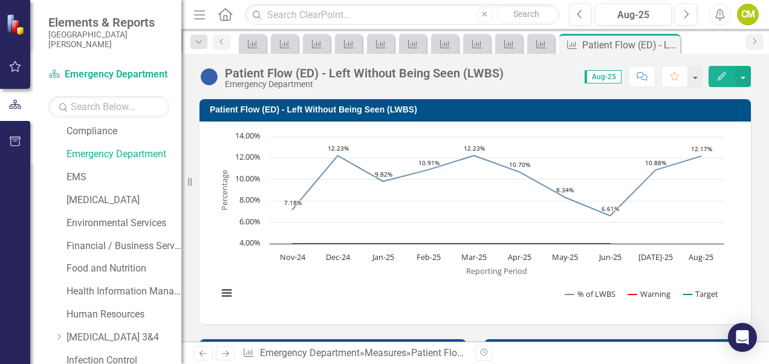
click at [227, 354] on icon "Next" at bounding box center [225, 353] width 10 height 8
